Goal: Task Accomplishment & Management: Complete application form

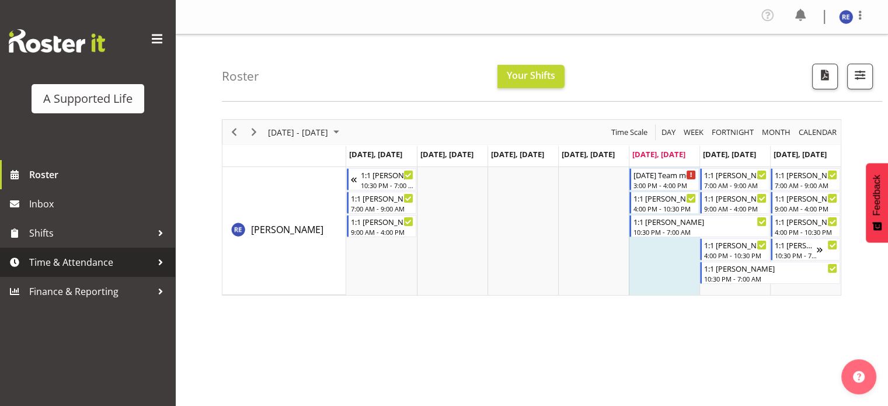
click at [89, 257] on span "Time & Attendance" at bounding box center [90, 262] width 123 height 18
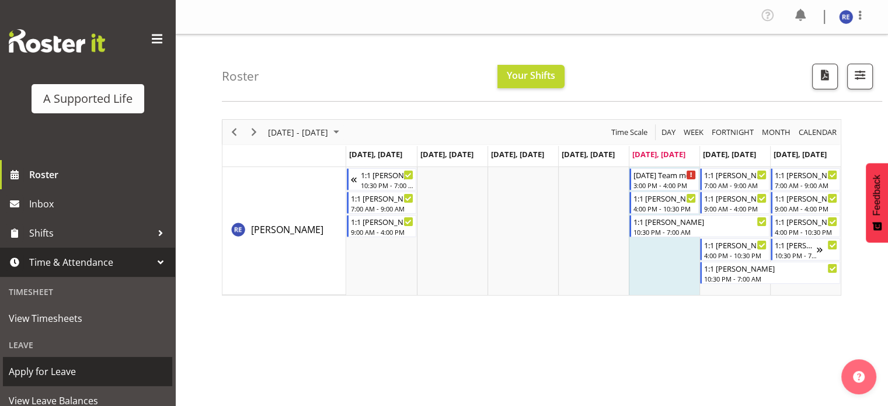
click at [47, 368] on span "Apply for Leave" at bounding box center [88, 372] width 158 height 18
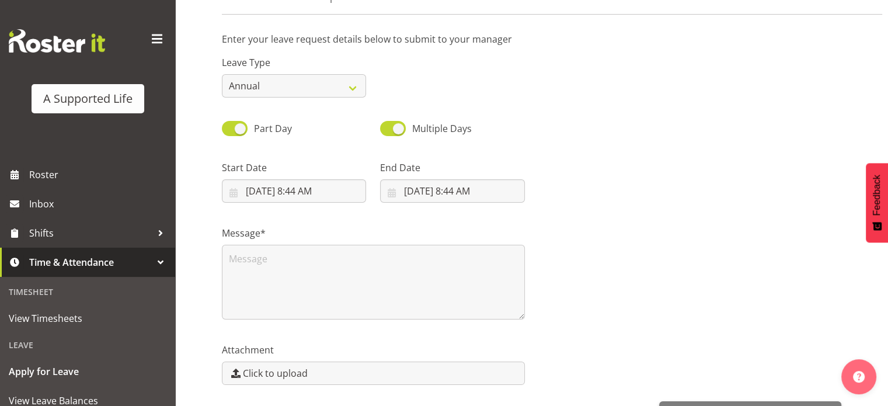
scroll to position [78, 0]
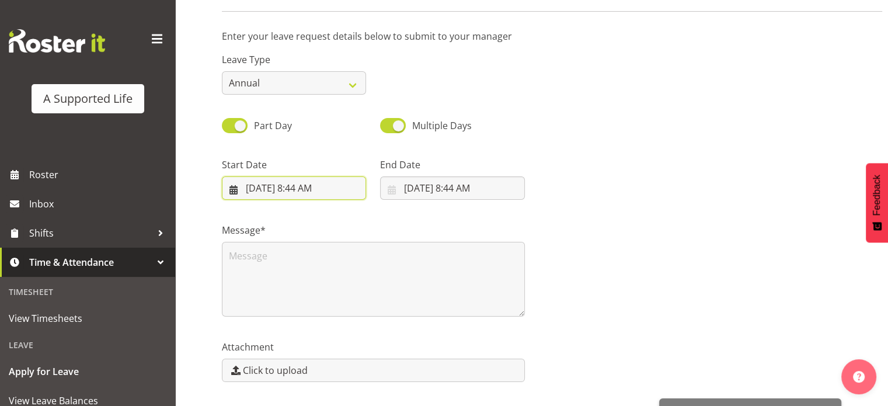
click at [266, 182] on input "9/5/2025, 8:44 AM" at bounding box center [294, 187] width 144 height 23
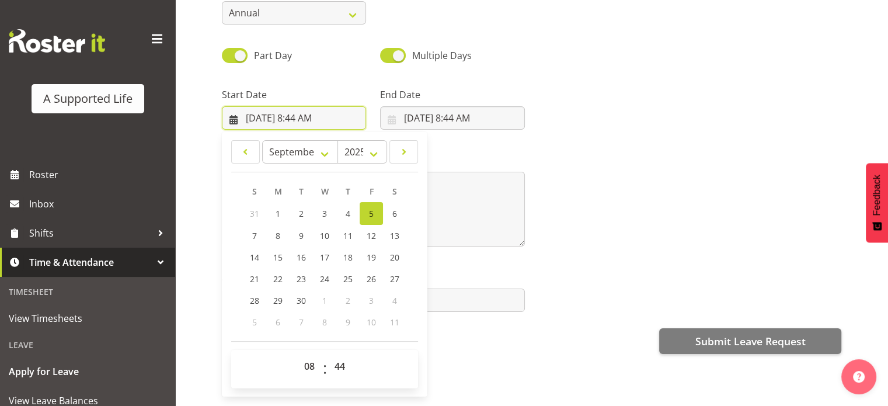
scroll to position [148, 0]
click at [308, 364] on select "00 01 02 03 04 05 06 07 08 09 10 11 12 13 14 15 16 17 18 19 20 21 22 23" at bounding box center [311, 365] width 26 height 23
select select "15"
click at [298, 354] on select "00 01 02 03 04 05 06 07 08 09 10 11 12 13 14 15 16 17 18 19 20 21 22 23" at bounding box center [311, 365] width 26 height 23
type input "9/5/2025, 3:44 PM"
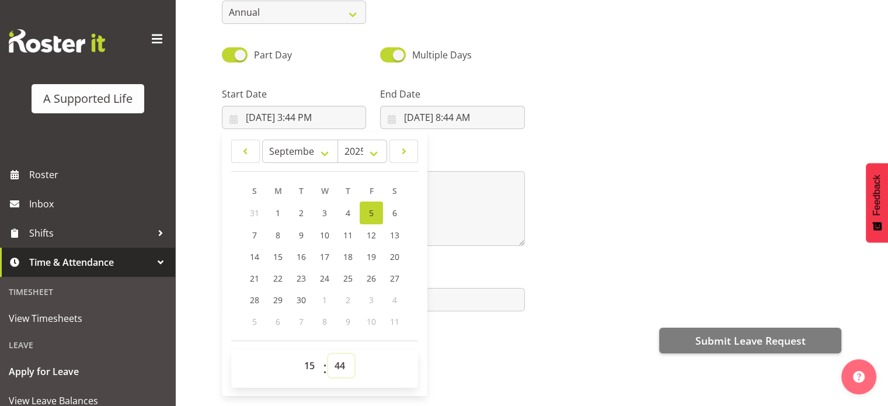
click at [341, 365] on select "00 01 02 03 04 05 06 07 08 09 10 11 12 13 14 15 16 17 18 19 20 21 22 23 24 25 2…" at bounding box center [341, 365] width 26 height 23
select select "0"
click at [328, 354] on select "00 01 02 03 04 05 06 07 08 09 10 11 12 13 14 15 16 17 18 19 20 21 22 23 24 25 2…" at bounding box center [341, 365] width 26 height 23
type input "9/5/2025, 3:00 PM"
click at [492, 333] on div "Submit Leave Request" at bounding box center [532, 339] width 620 height 28
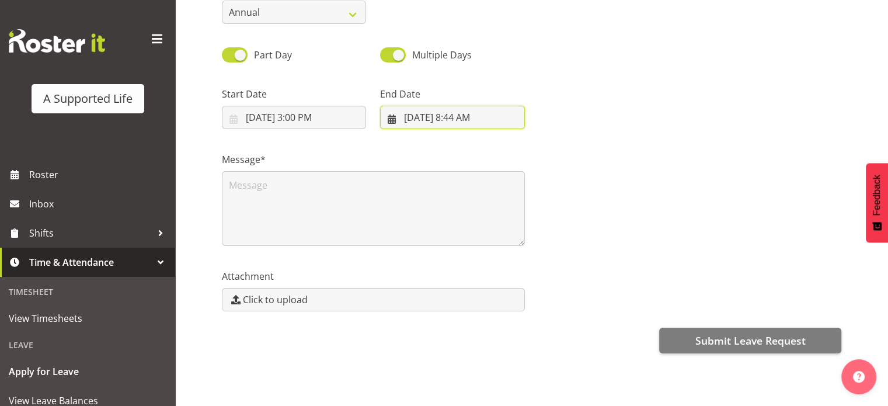
click at [457, 110] on input "9/5/2025, 8:44 AM" at bounding box center [452, 117] width 144 height 23
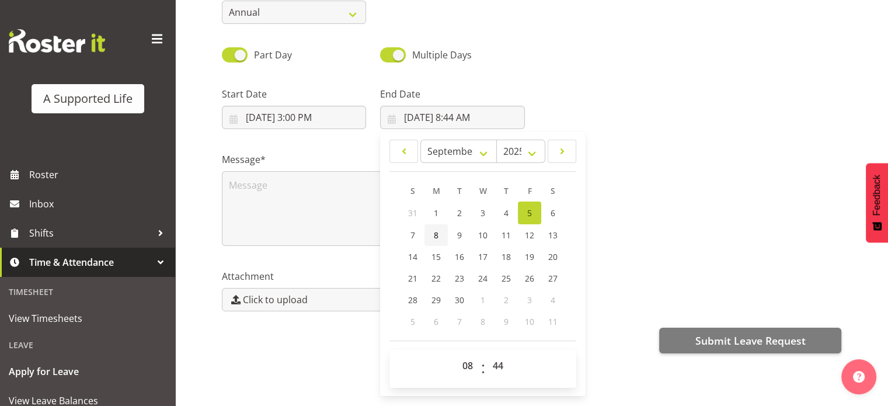
click at [435, 234] on span "8" at bounding box center [436, 235] width 5 height 11
type input "9/8/2025, 8:44 AM"
click at [467, 364] on select "00 01 02 03 04 05 06 07 08 09 10 11 12 13 14 15 16 17 18 19 20 21 22 23" at bounding box center [469, 365] width 26 height 23
select select "16"
click at [456, 354] on select "00 01 02 03 04 05 06 07 08 09 10 11 12 13 14 15 16 17 18 19 20 21 22 23" at bounding box center [469, 365] width 26 height 23
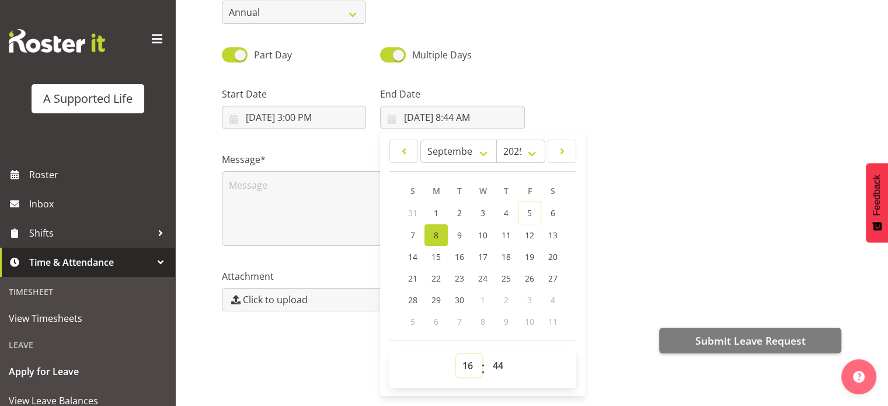
type input "9/8/2025, 4:44 PM"
click at [498, 365] on select "00 01 02 03 04 05 06 07 08 09 10 11 12 13 14 15 16 17 18 19 20 21 22 23 24 25 2…" at bounding box center [499, 365] width 26 height 23
select select "0"
click at [486, 354] on select "00 01 02 03 04 05 06 07 08 09 10 11 12 13 14 15 16 17 18 19 20 21 22 23 24 25 2…" at bounding box center [499, 365] width 26 height 23
type input "9/8/2025, 4:00 PM"
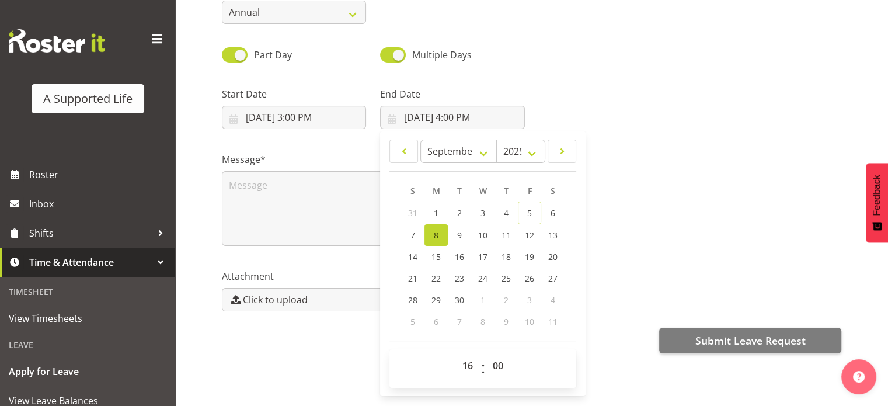
click at [599, 179] on div "Message*" at bounding box center [532, 194] width 634 height 117
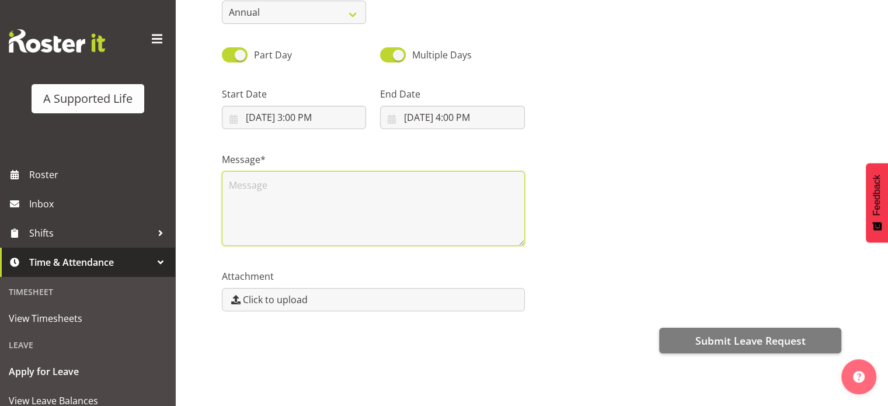
click at [248, 186] on textarea at bounding box center [373, 208] width 303 height 75
paste textarea "I'm feeling unwell with cold/flu symptoms including headaches, sneezing, and a …"
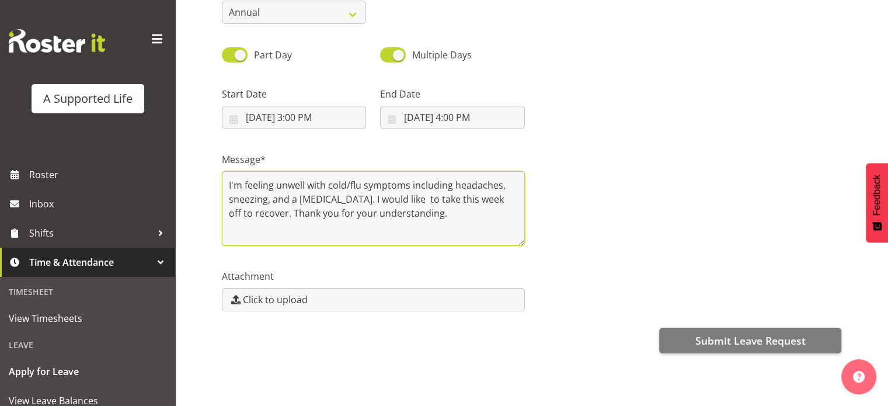
click at [228, 182] on textarea "I'm feeling unwell with cold/flu symptoms including headaches, sneezing, and a …" at bounding box center [373, 208] width 303 height 75
click at [239, 182] on textarea "I'm feeling unwell with cold/flu symptoms including headaches, sneezing, and a …" at bounding box center [373, 208] width 303 height 75
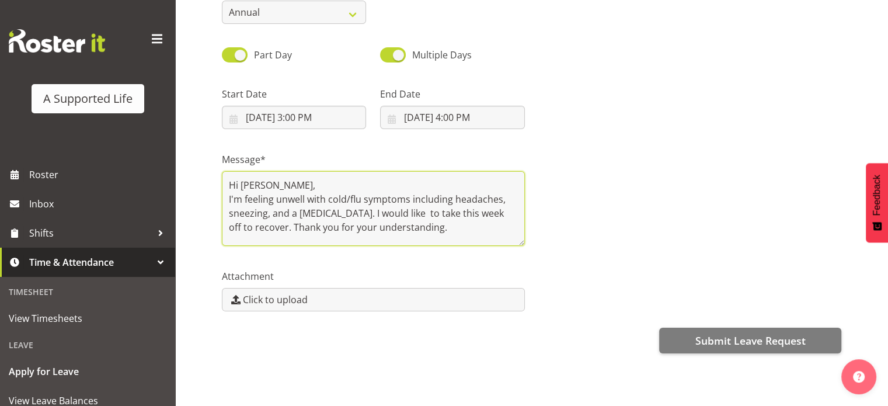
click at [425, 228] on textarea "Hi Chloe, I'm feeling unwell with cold/flu symptoms including headaches, sneezi…" at bounding box center [373, 208] width 303 height 75
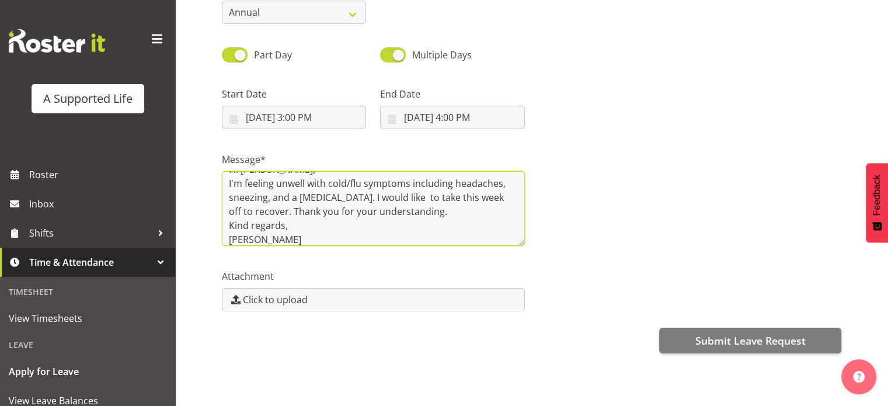
scroll to position [0, 0]
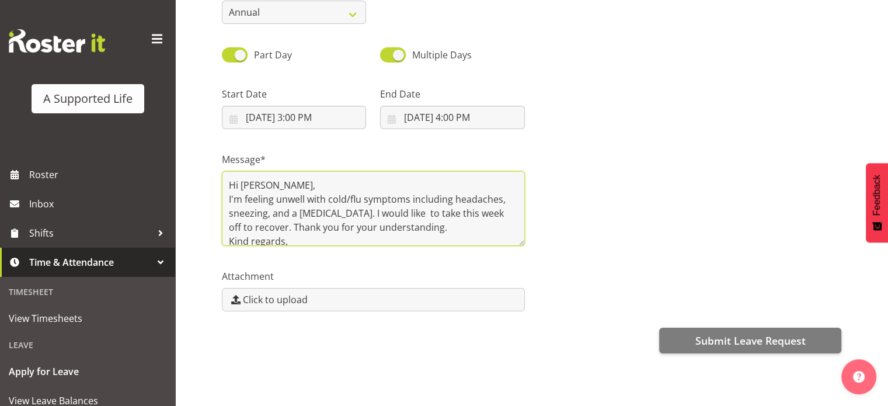
click at [343, 184] on textarea "Hi Chloe, I'm feeling unwell with cold/flu symptoms including headaches, sneezi…" at bounding box center [373, 208] width 303 height 75
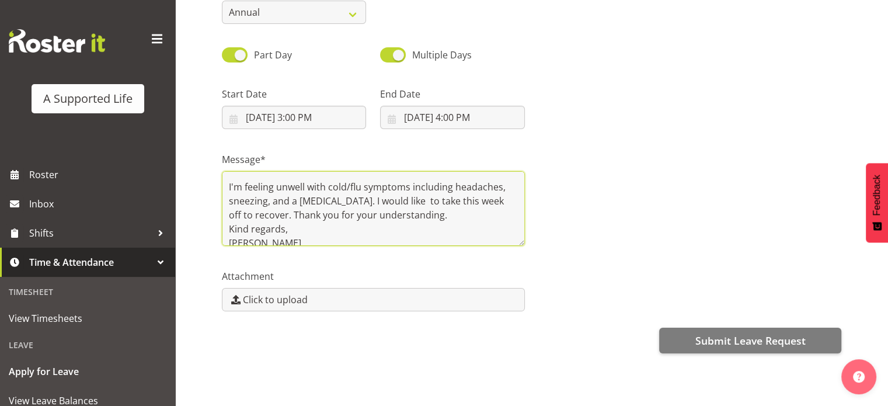
scroll to position [37, 0]
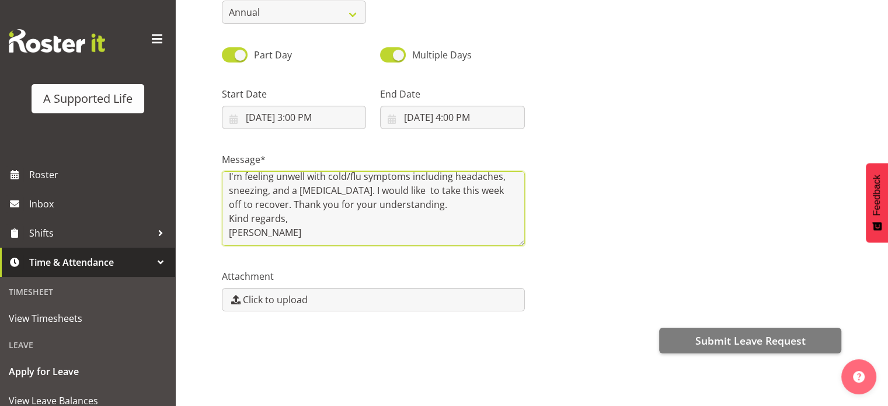
click at [421, 208] on textarea "Hi Chloe, I'm feeling unwell with cold/flu symptoms including headaches, sneezi…" at bounding box center [373, 208] width 303 height 75
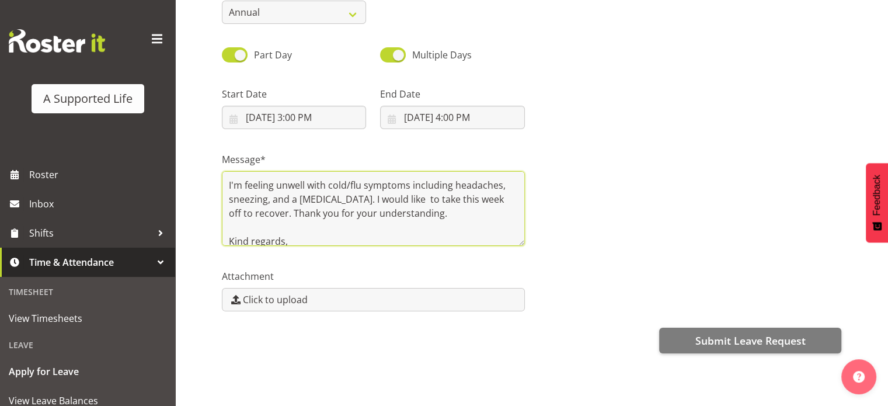
scroll to position [24, 0]
click at [406, 204] on textarea "Hi Chloe, I'm feeling unwell with cold/flu symptoms including headaches, sneezi…" at bounding box center [373, 208] width 303 height 75
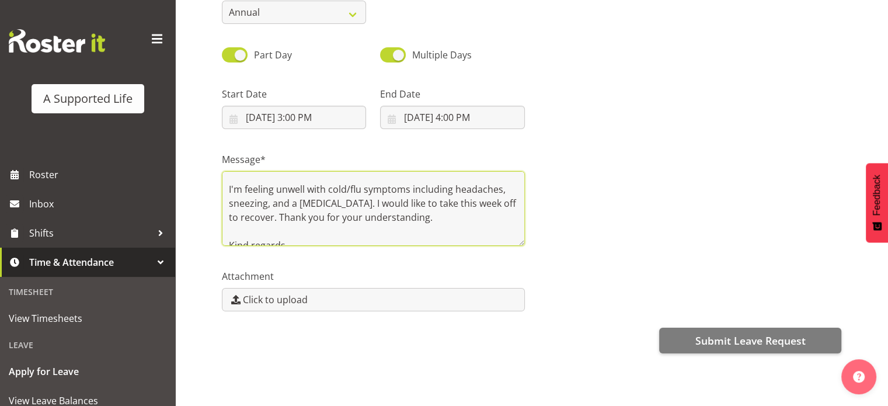
click at [470, 228] on textarea "Hi Chloe, I'm feeling unwell with cold/flu symptoms including headaches, sneezi…" at bounding box center [373, 208] width 303 height 75
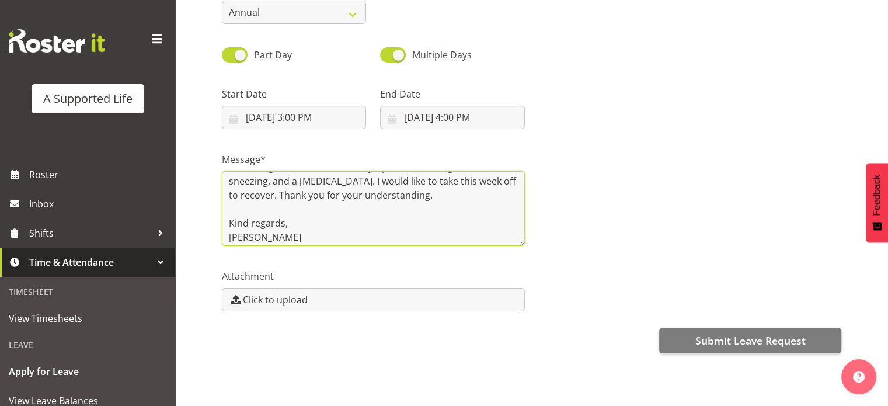
scroll to position [51, 0]
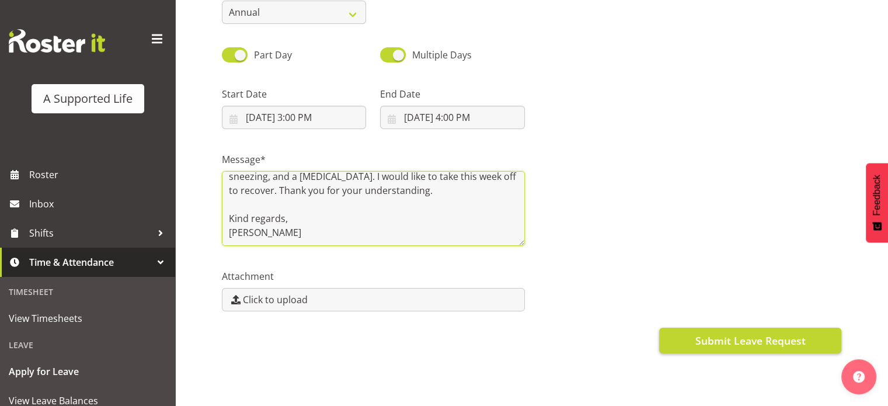
type textarea "Hi Chloe, I'm feeling unwell with cold/flu symptoms including headaches, sneezi…"
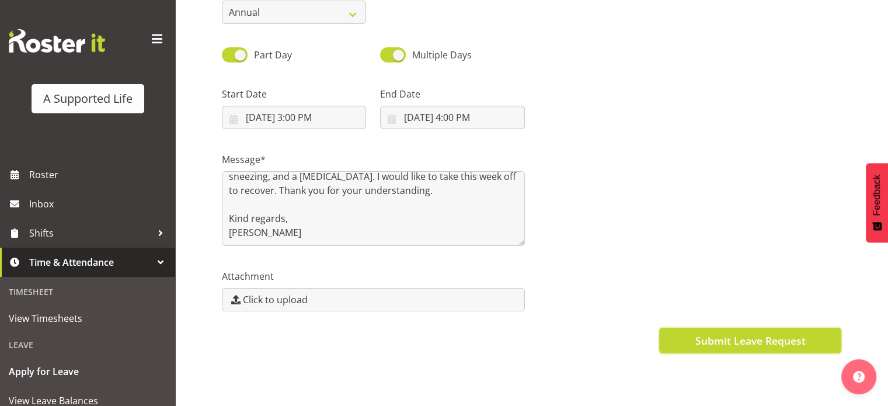
click at [780, 340] on span "Submit Leave Request" at bounding box center [750, 340] width 110 height 15
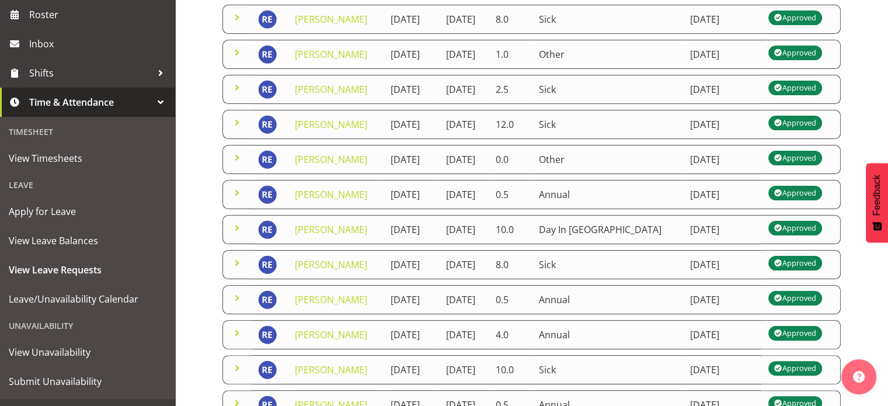
scroll to position [161, 0]
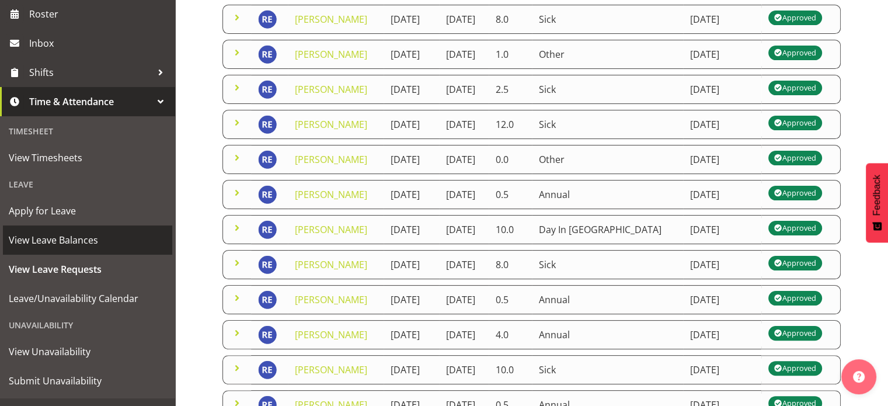
click at [68, 247] on span "View Leave Balances" at bounding box center [88, 240] width 158 height 18
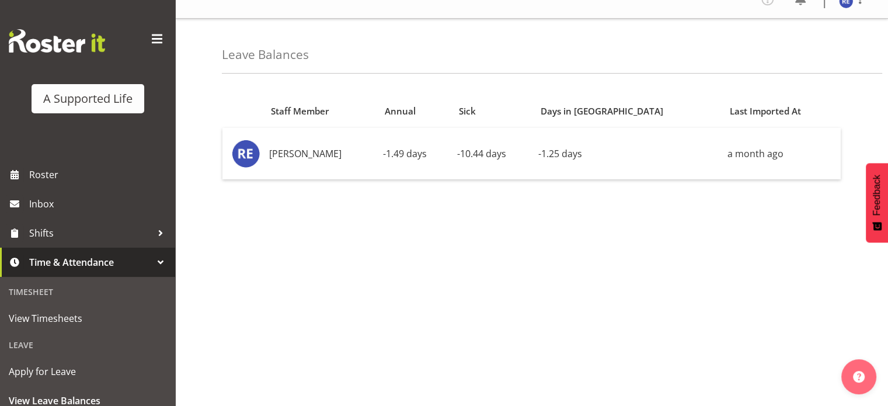
scroll to position [18, 0]
click at [688, 209] on div "Staff Member Annual Sick Days in Lieu Last Imported At Roby Emmanuel -1.49 days…" at bounding box center [555, 314] width 666 height 467
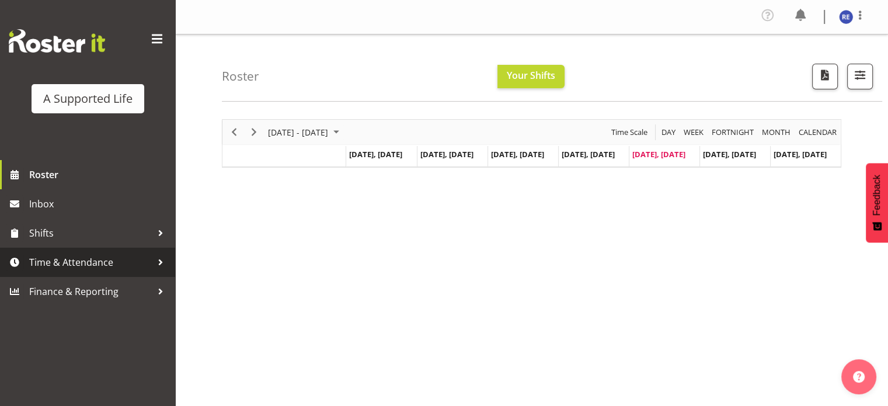
click at [92, 268] on span "Time & Attendance" at bounding box center [90, 262] width 123 height 18
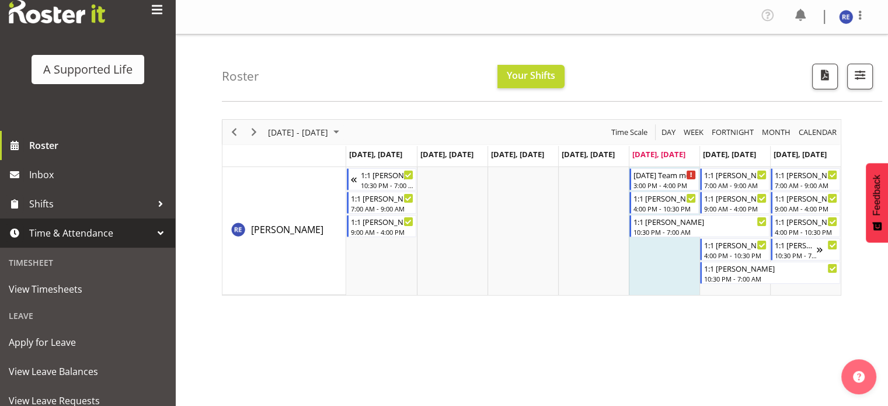
scroll to position [40, 0]
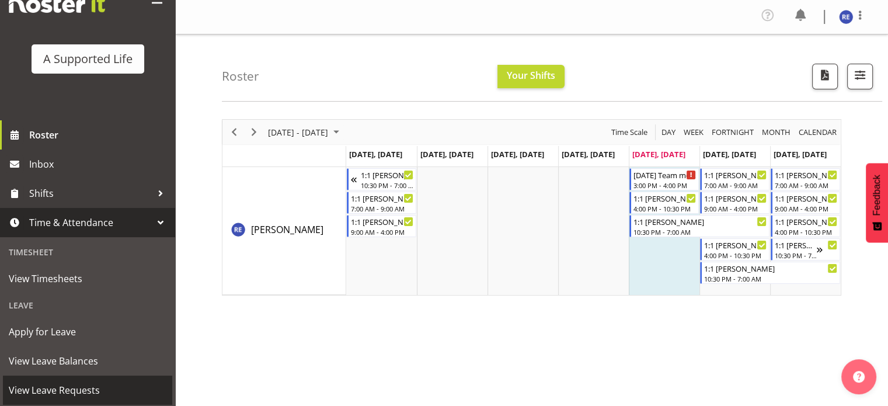
click at [40, 387] on span "View Leave Requests" at bounding box center [88, 390] width 158 height 18
